Goal: Task Accomplishment & Management: Manage account settings

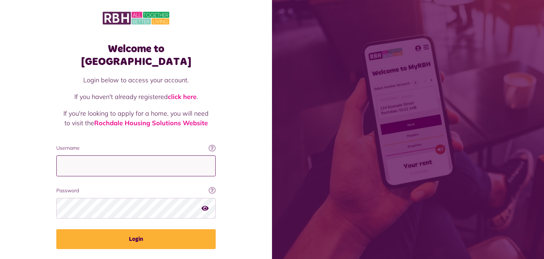
click at [92, 155] on input "Username" at bounding box center [135, 165] width 159 height 21
type input "**********"
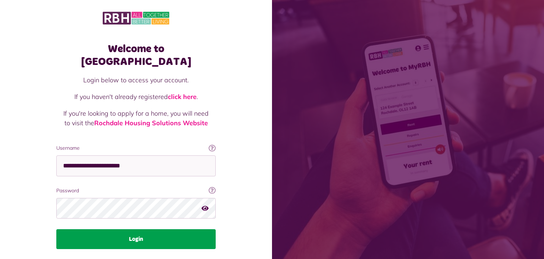
click at [81, 229] on button "Login" at bounding box center [135, 239] width 159 height 20
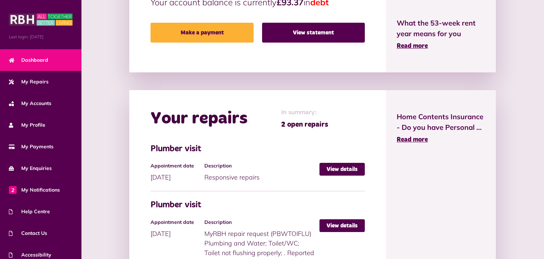
scroll to position [264, 0]
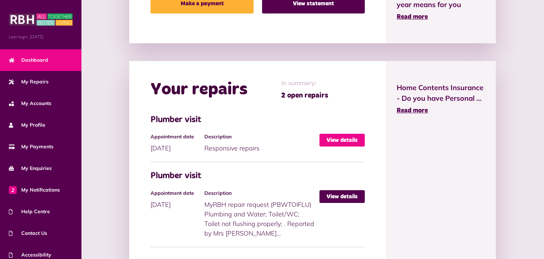
click at [352, 139] on link "View details" at bounding box center [342, 140] width 45 height 13
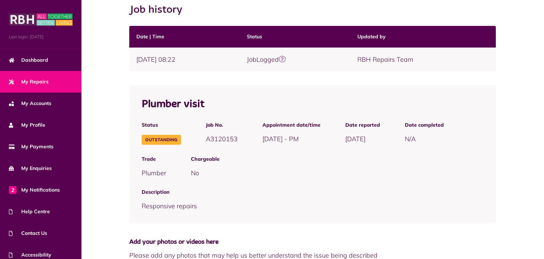
scroll to position [122, 0]
